Goal: Task Accomplishment & Management: Use online tool/utility

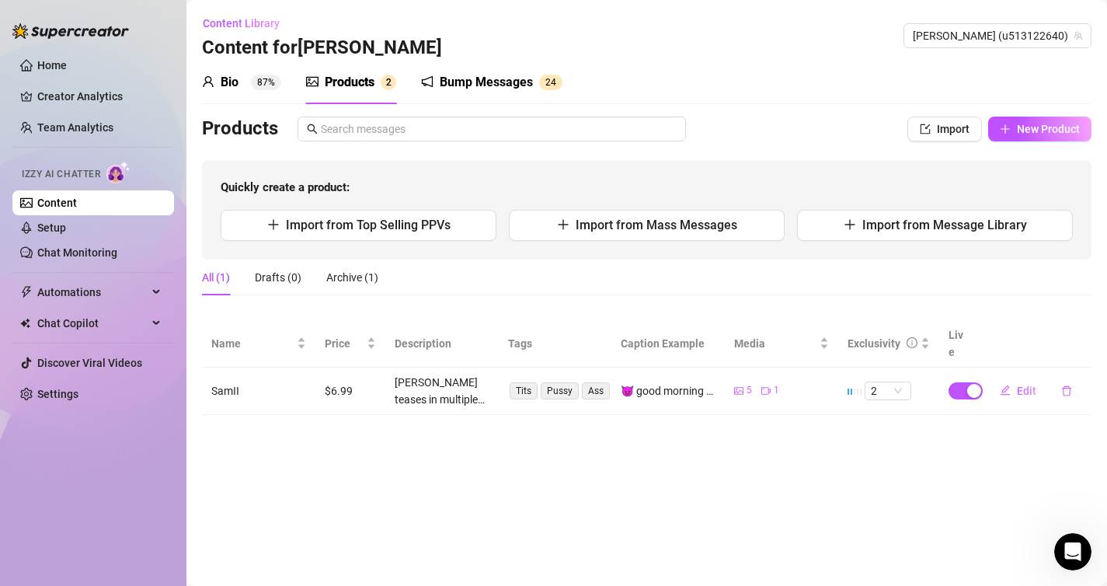
click at [485, 83] on div "Bump Messages" at bounding box center [486, 82] width 93 height 19
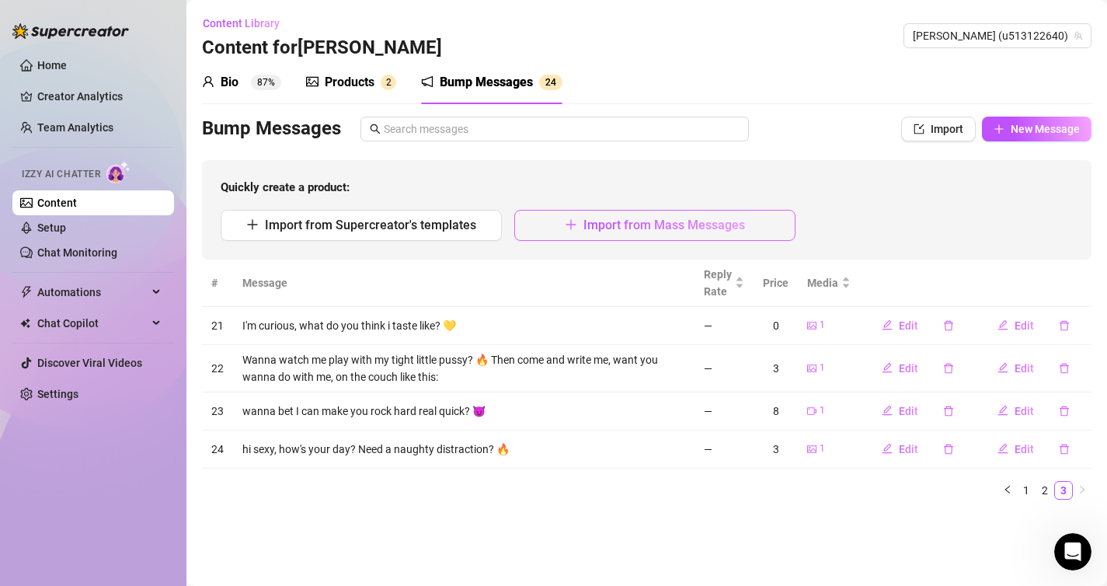
click at [632, 225] on span "Import from Mass Messages" at bounding box center [664, 225] width 162 height 15
type textarea "Type your message here..."
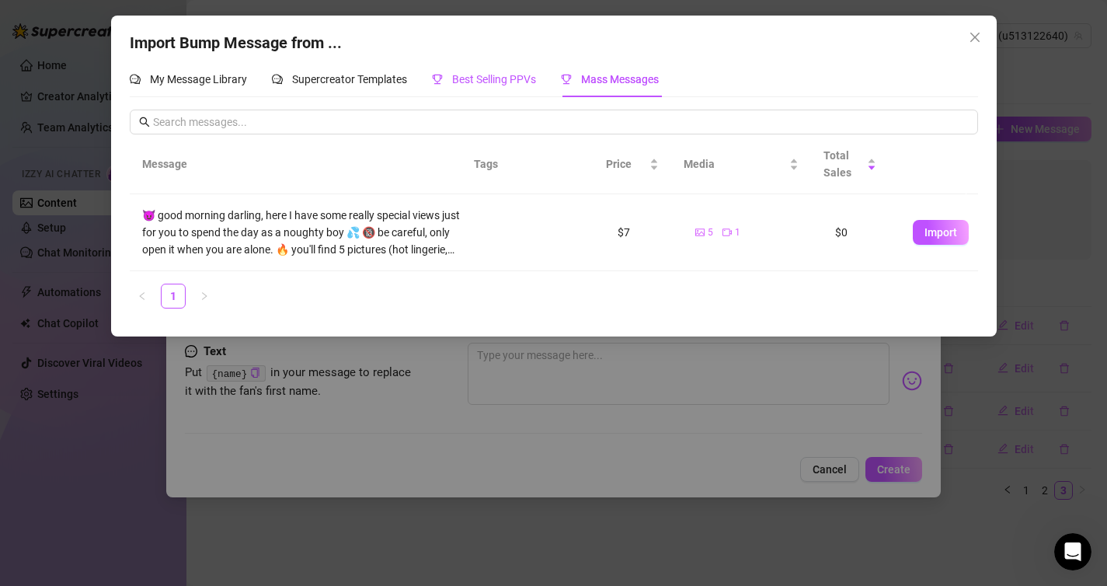
click at [491, 83] on span "Best Selling PPVs" at bounding box center [494, 79] width 84 height 12
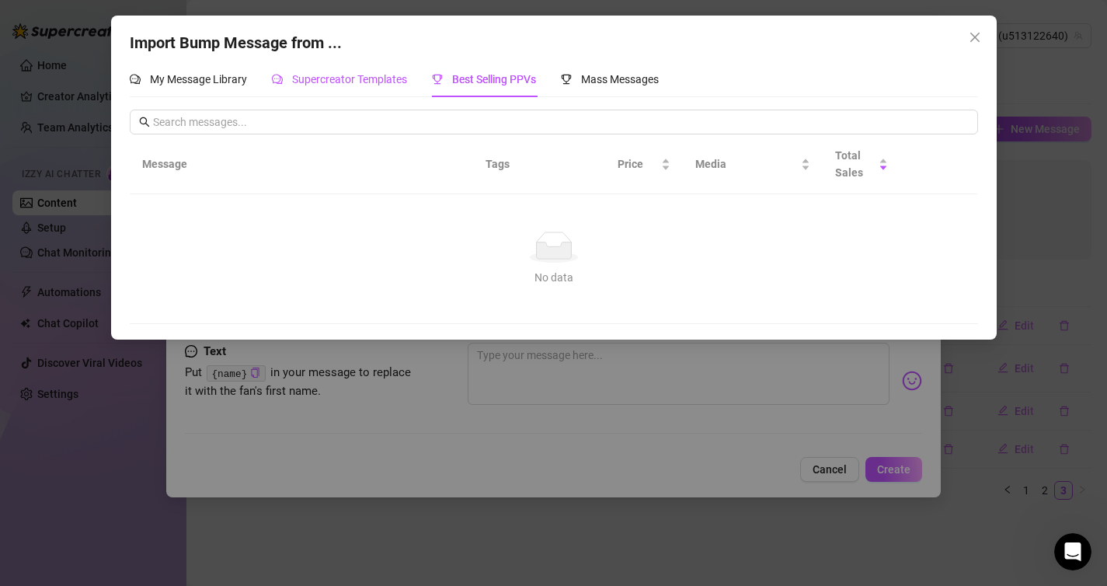
click at [365, 83] on span "Supercreator Templates" at bounding box center [349, 79] width 115 height 12
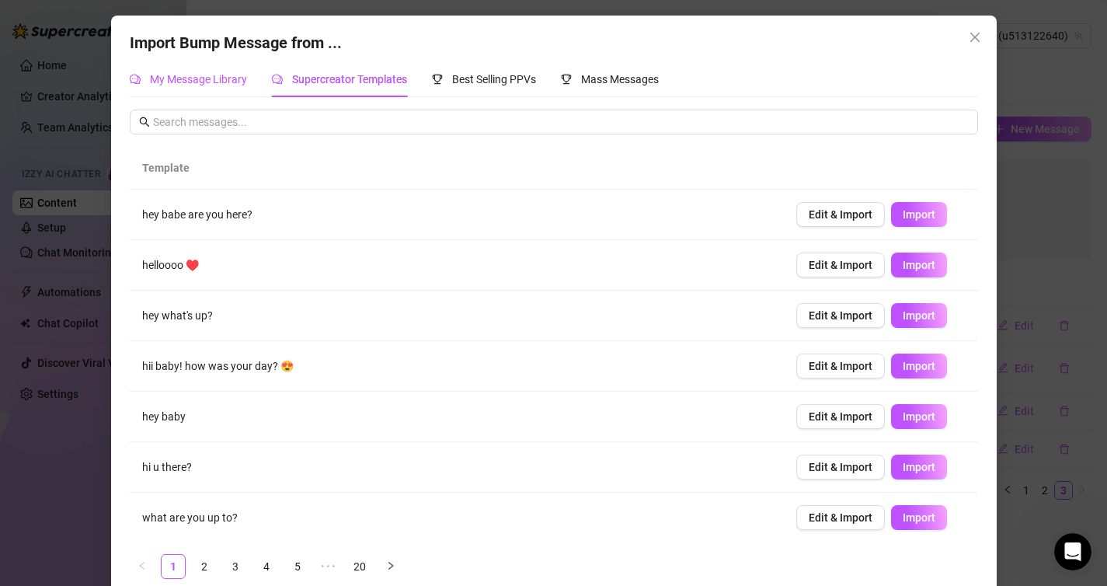
click at [211, 84] on span "My Message Library" at bounding box center [198, 79] width 97 height 12
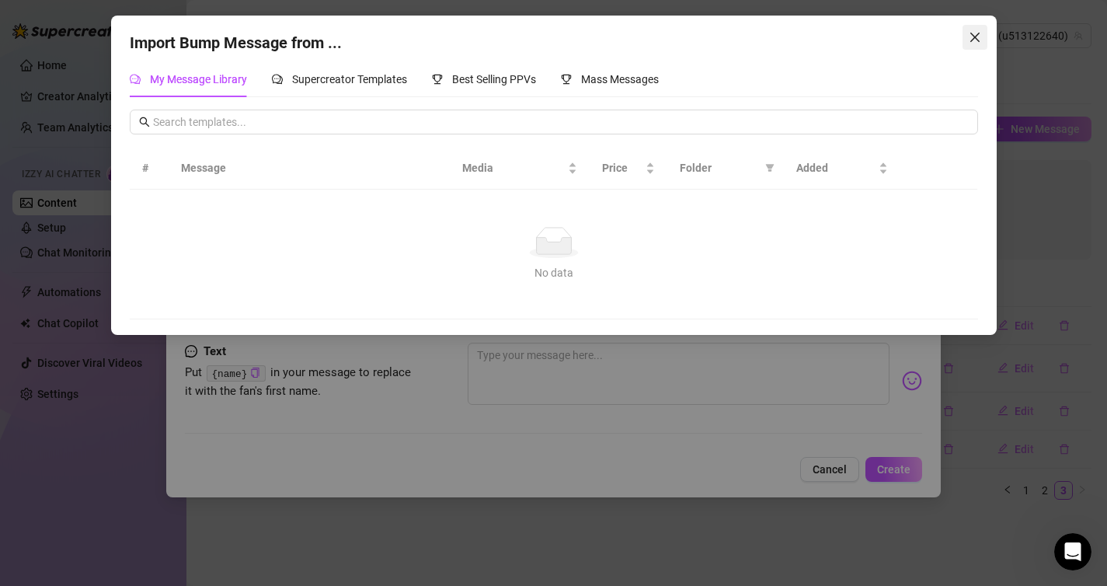
click at [970, 44] on button "Close" at bounding box center [975, 37] width 25 height 25
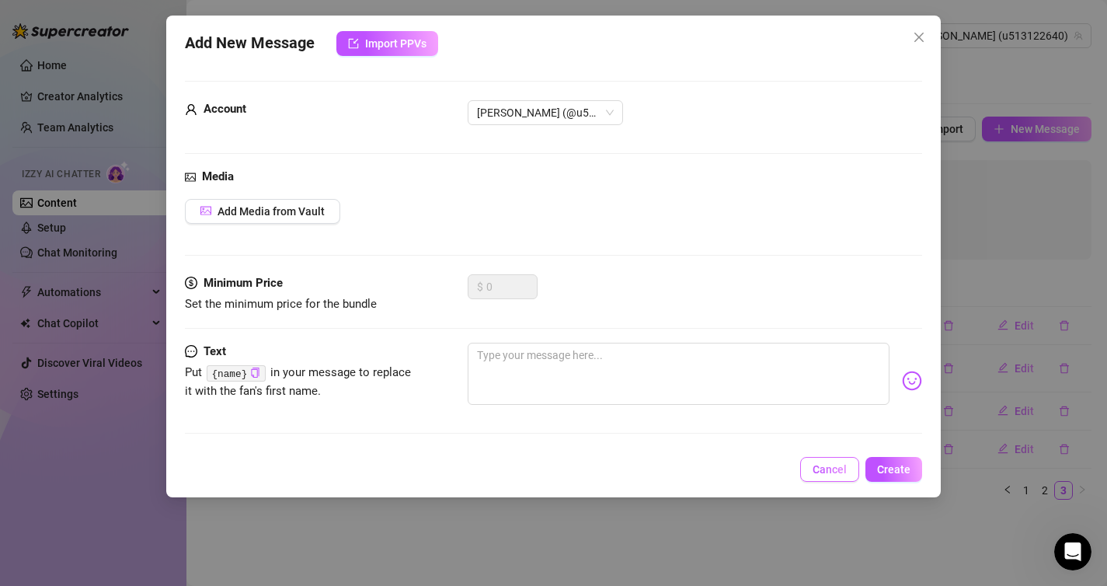
click at [823, 467] on span "Cancel" at bounding box center [830, 469] width 34 height 12
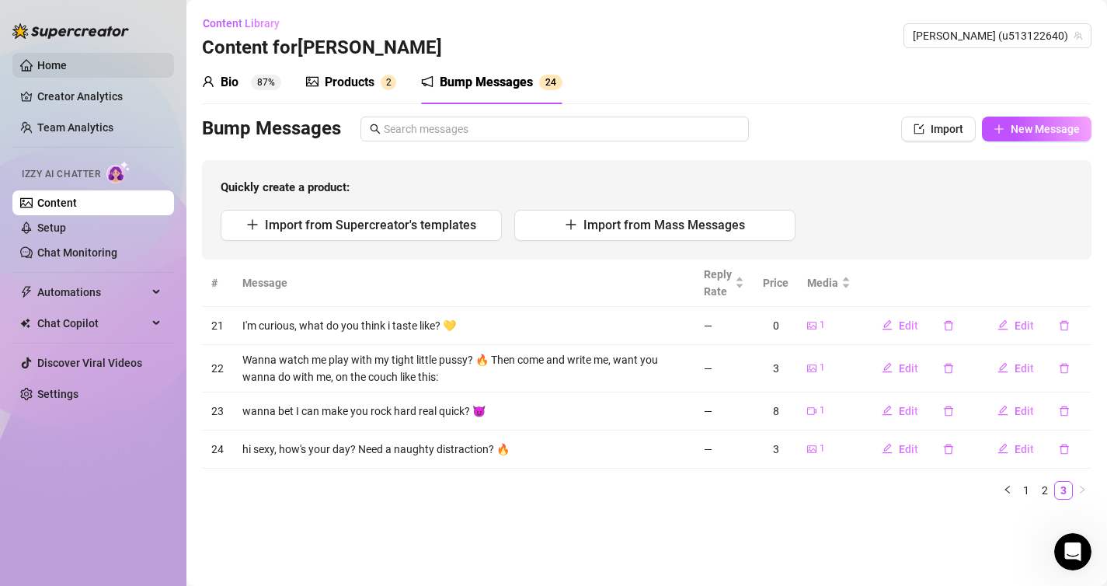
click at [64, 68] on link "Home" at bounding box center [52, 65] width 30 height 12
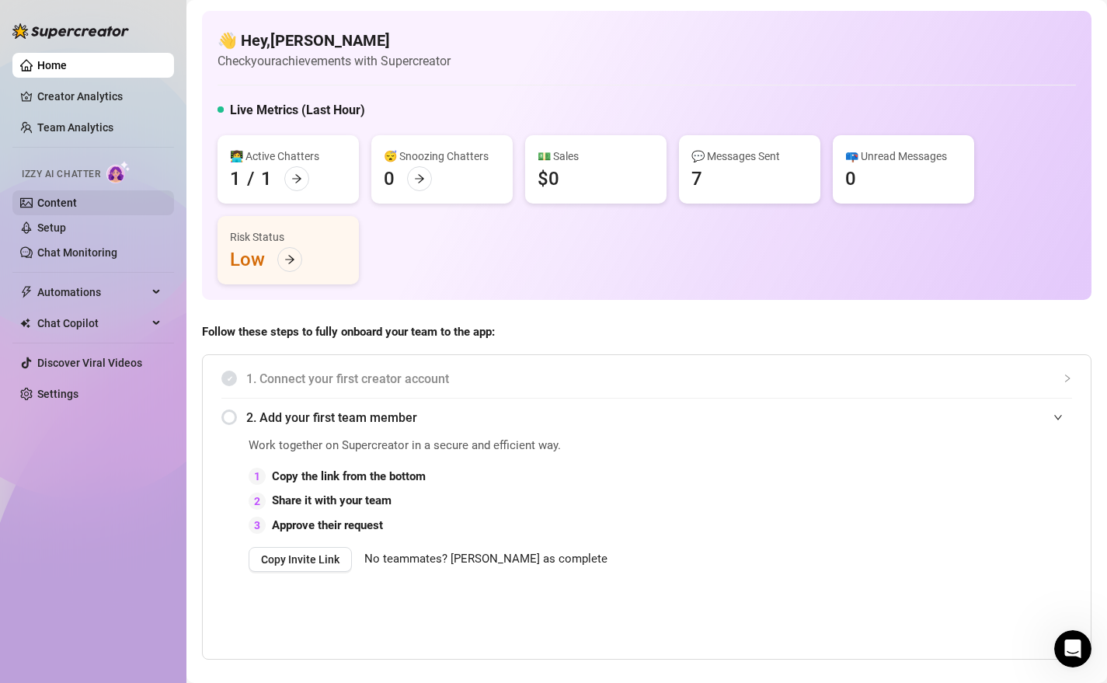
click at [63, 207] on link "Content" at bounding box center [57, 203] width 40 height 12
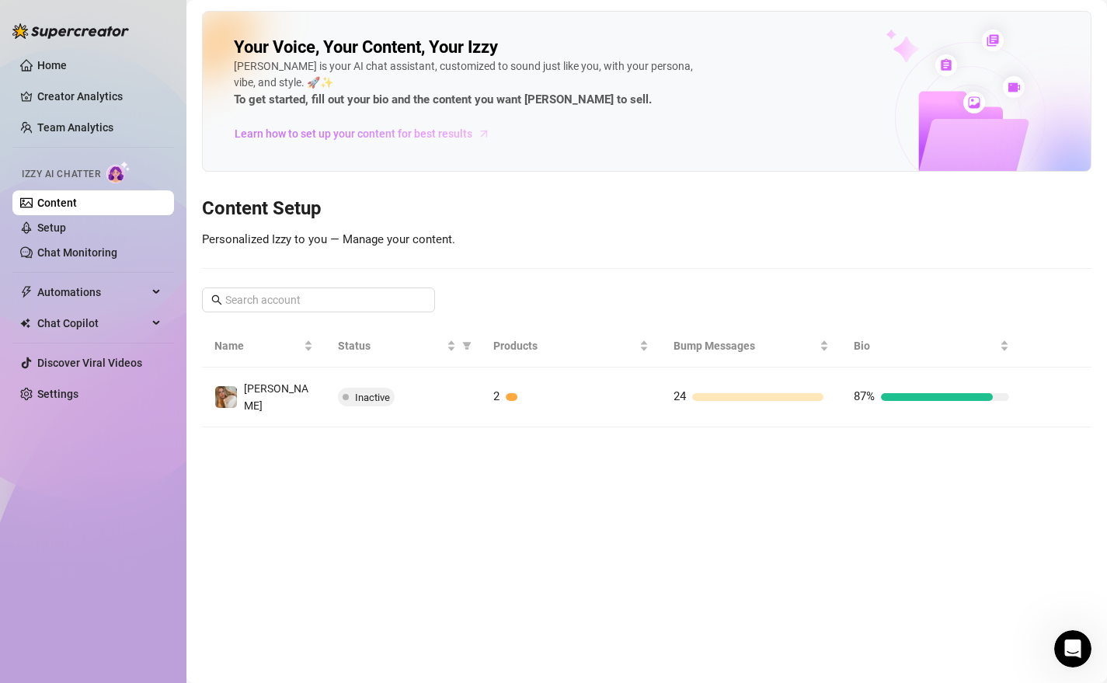
click at [345, 136] on span "Learn how to set up your content for best results" at bounding box center [354, 133] width 238 height 17
